Goal: Transaction & Acquisition: Purchase product/service

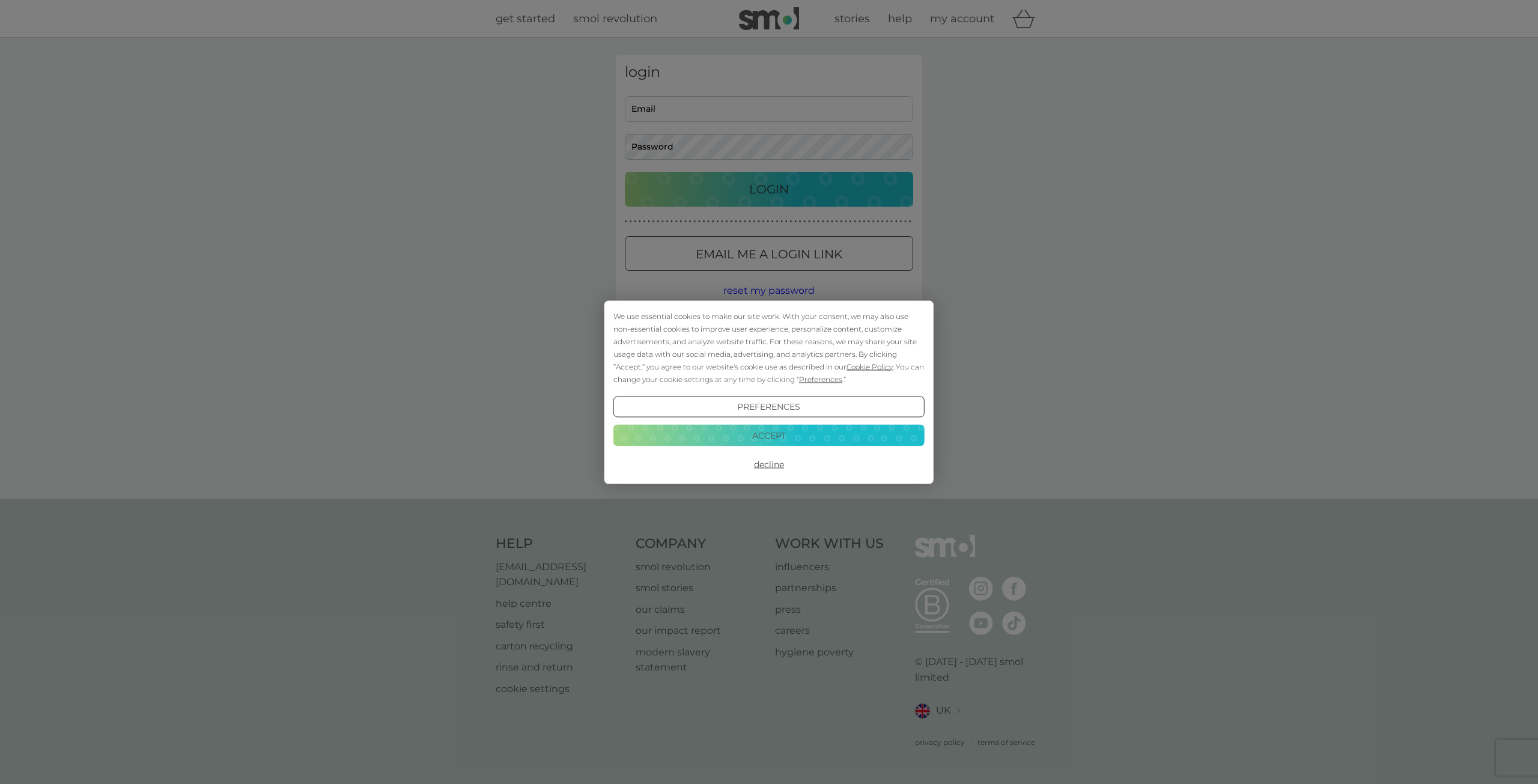
type input "[PERSON_NAME][EMAIL_ADDRESS][DOMAIN_NAME]"
click at [794, 434] on button "Accept" at bounding box center [769, 435] width 311 height 22
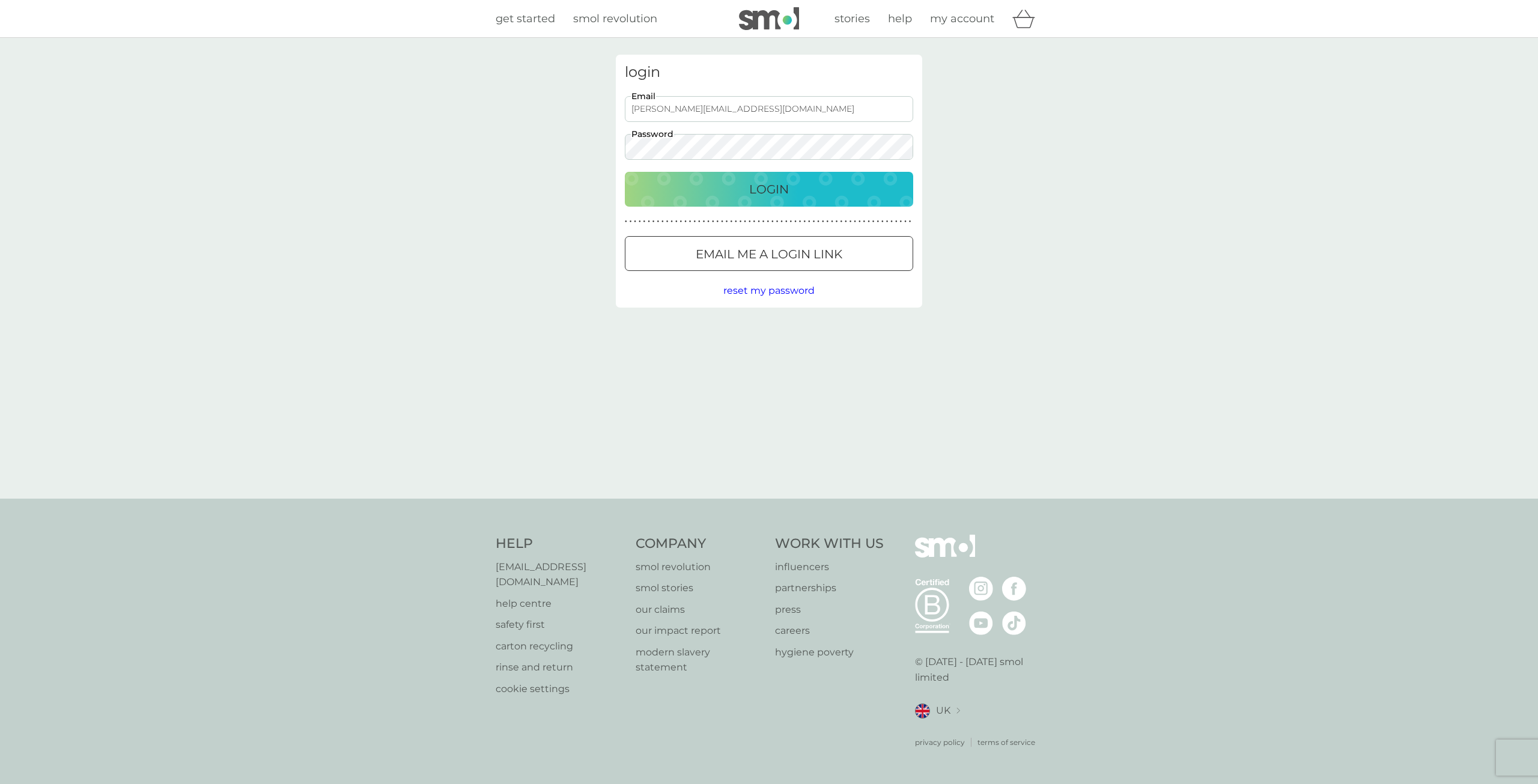
click at [756, 183] on p "Login" at bounding box center [769, 189] width 39 height 19
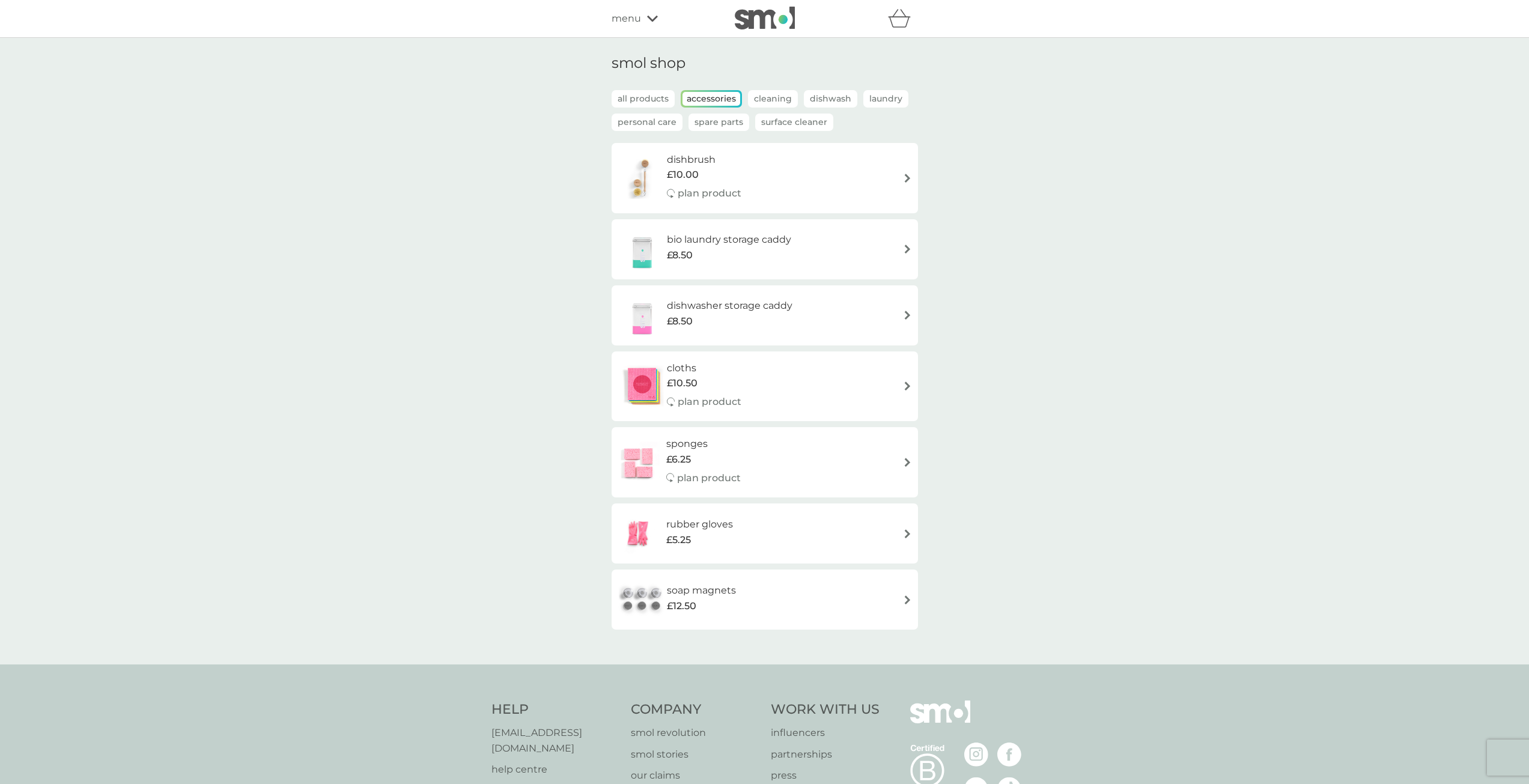
click at [716, 592] on h6 "soap magnets" at bounding box center [701, 590] width 69 height 16
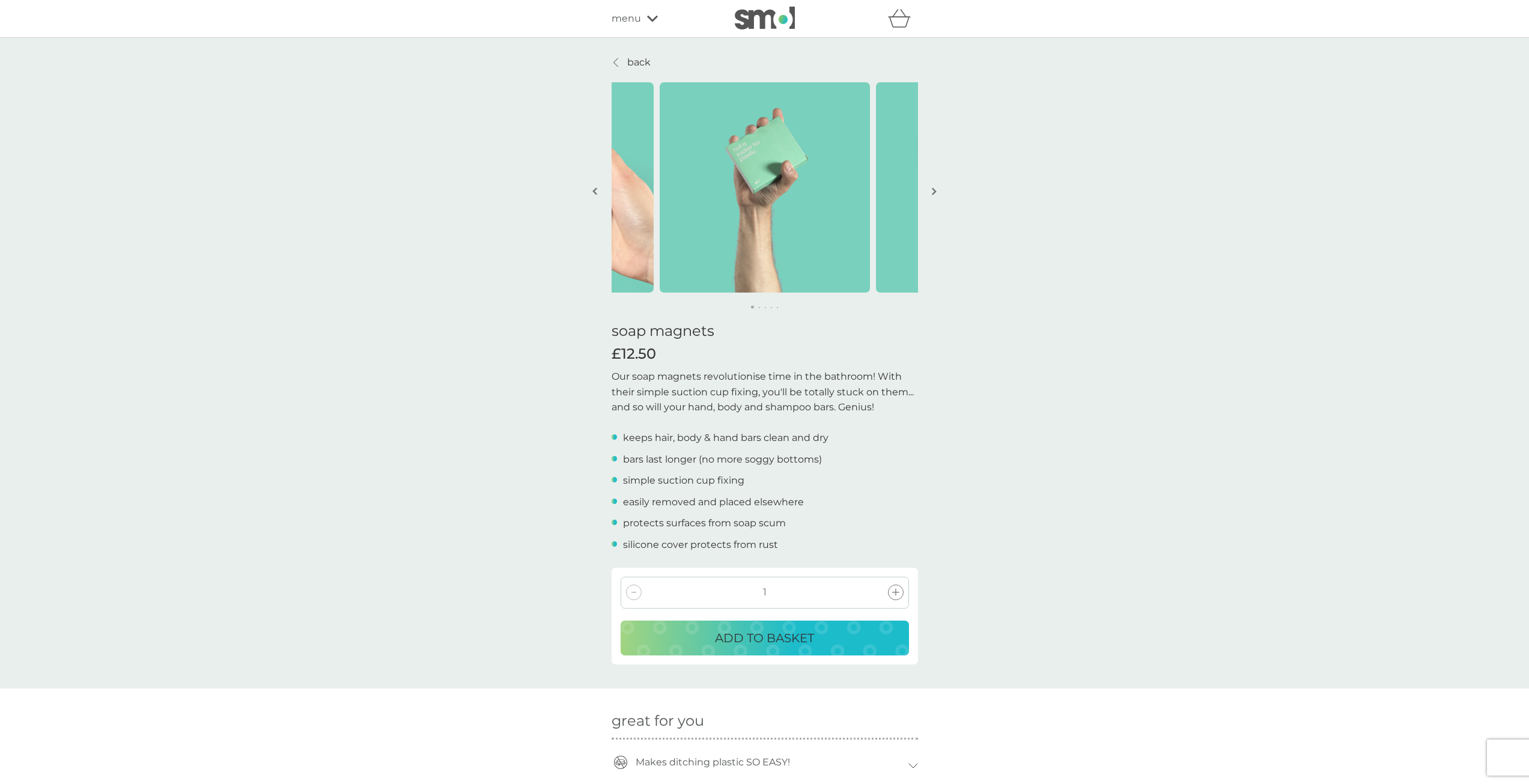
click at [934, 192] on img "button" at bounding box center [934, 191] width 5 height 9
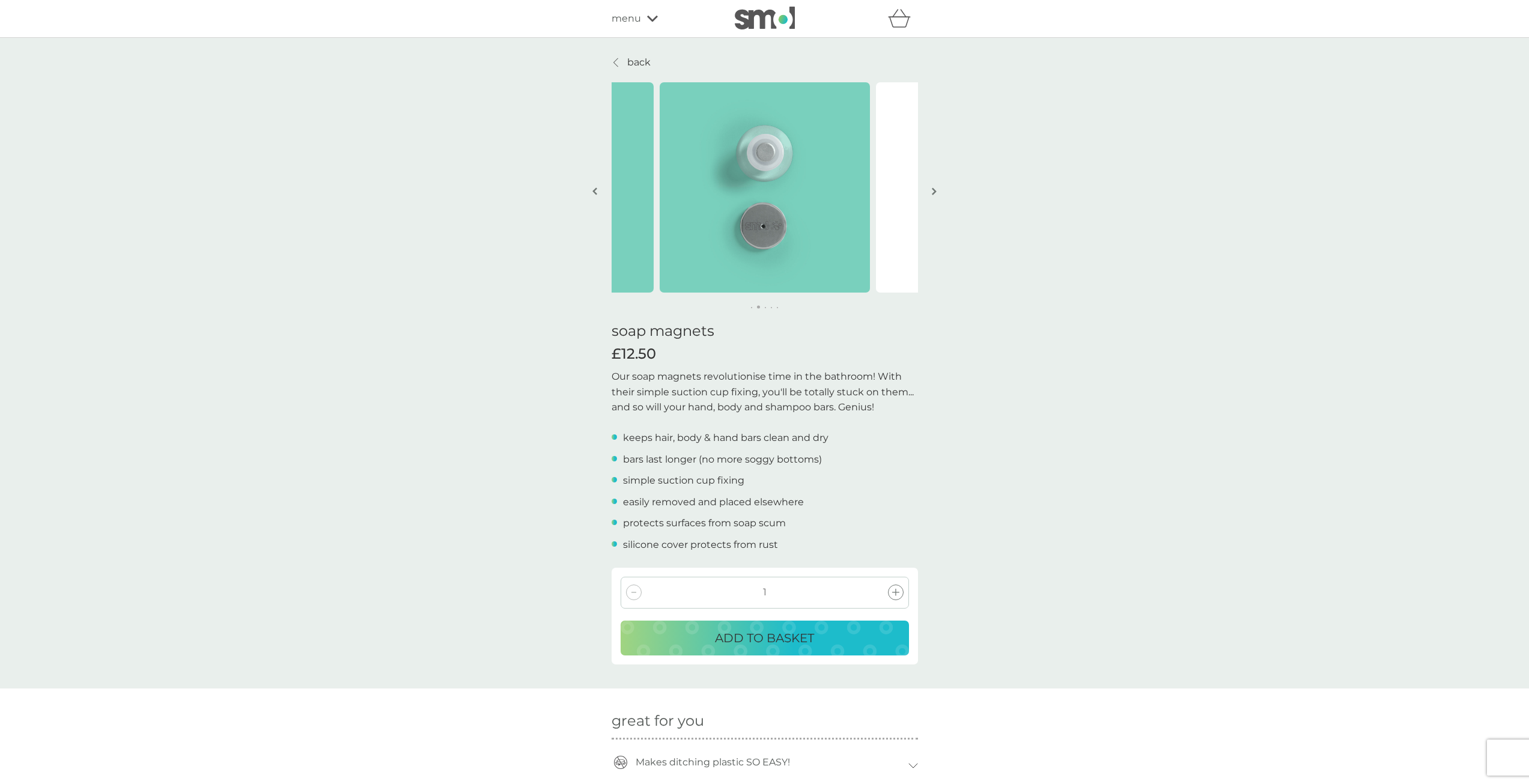
click at [934, 192] on img "button" at bounding box center [934, 191] width 5 height 9
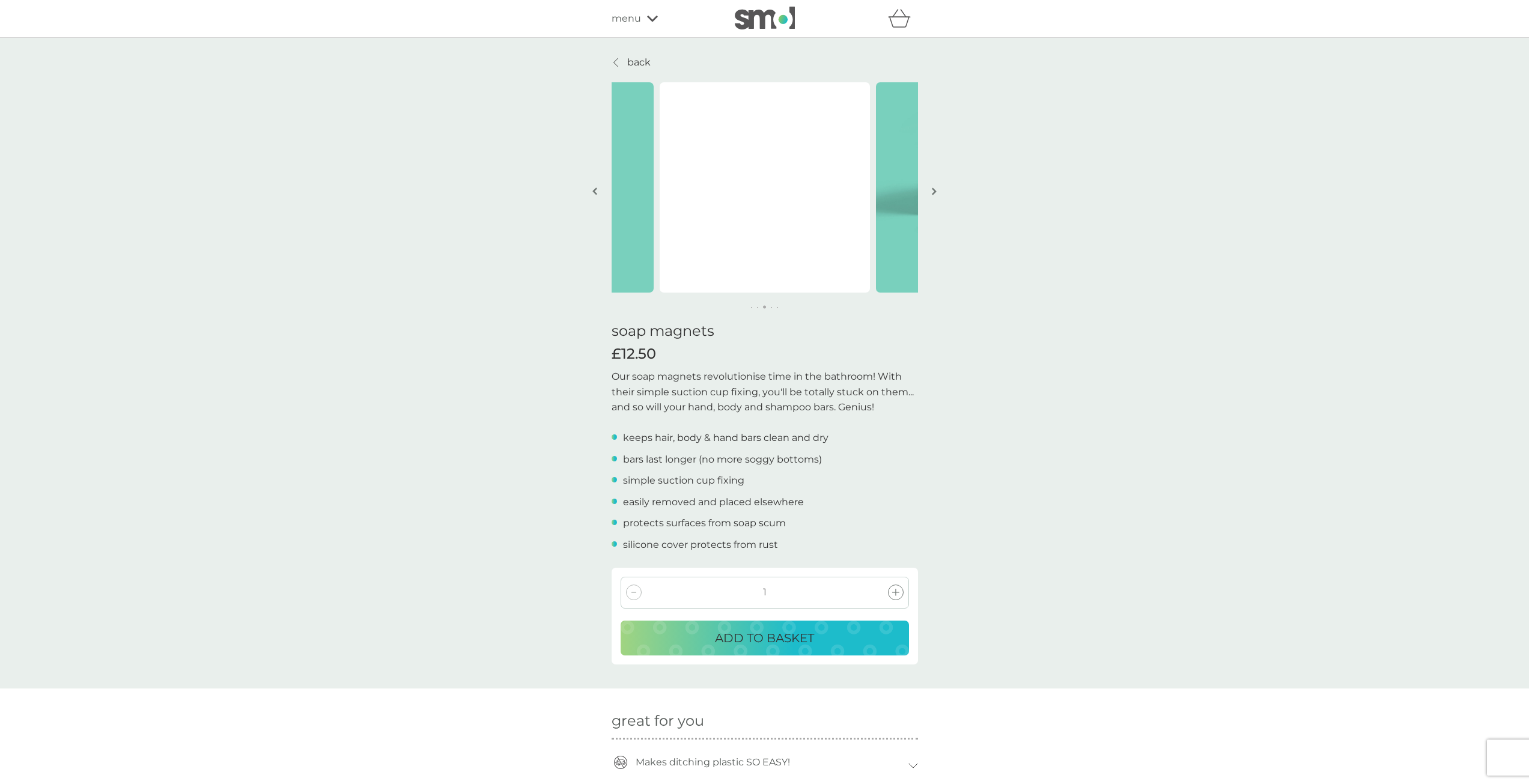
click at [935, 191] on img "button" at bounding box center [934, 191] width 5 height 9
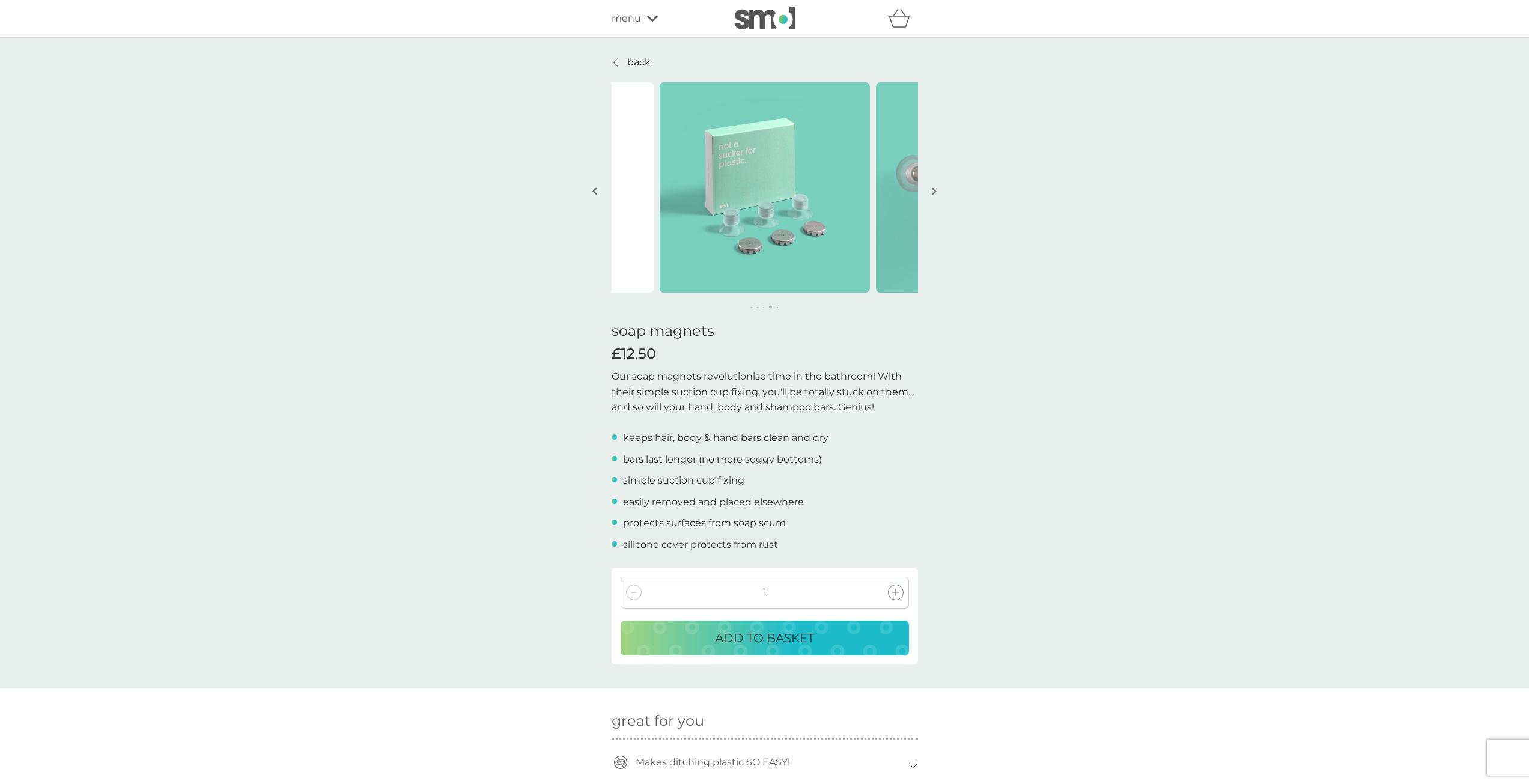
click at [935, 191] on img "button" at bounding box center [934, 191] width 5 height 9
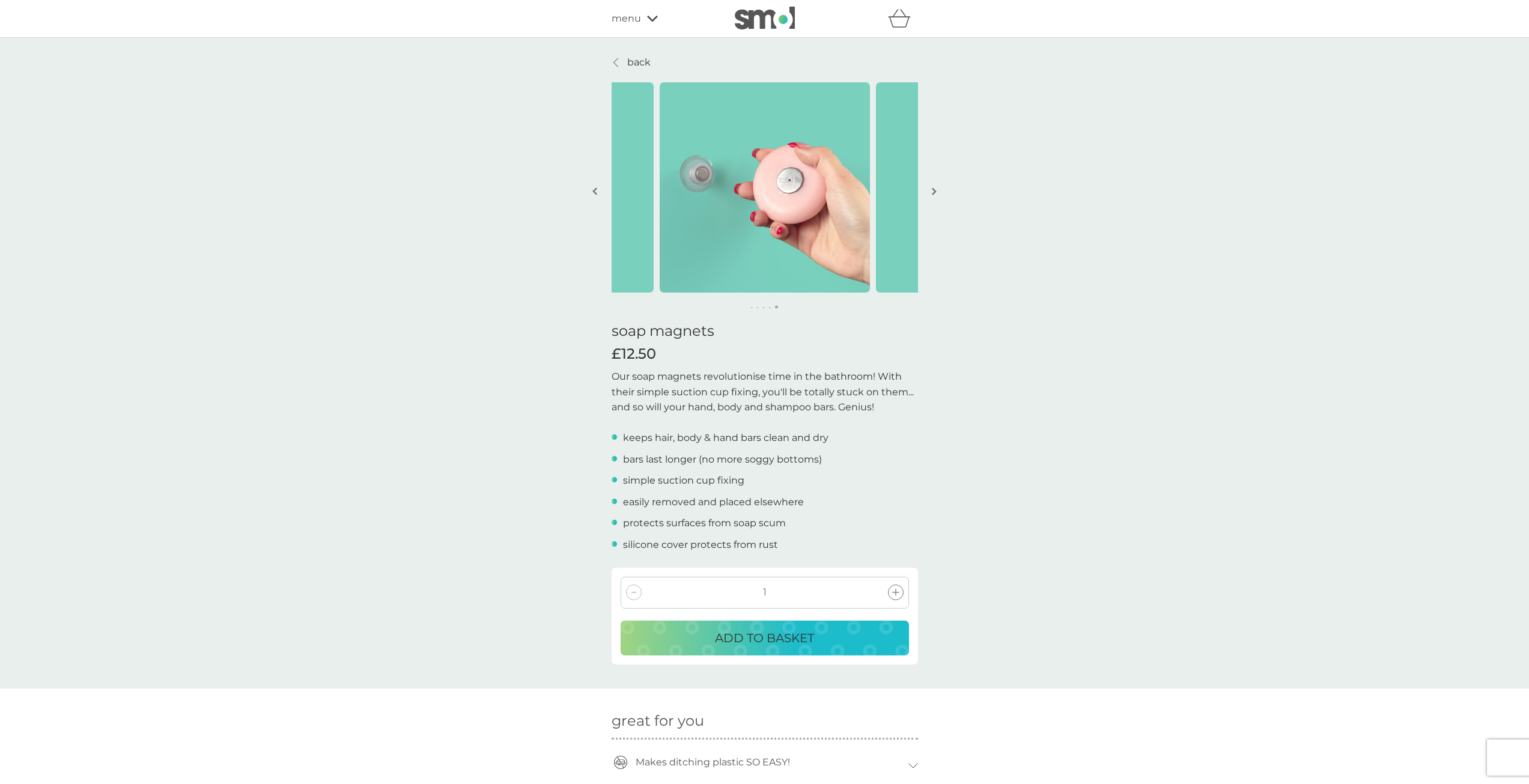
click at [595, 192] on img "button" at bounding box center [595, 191] width 5 height 9
